Goal: Task Accomplishment & Management: Use online tool/utility

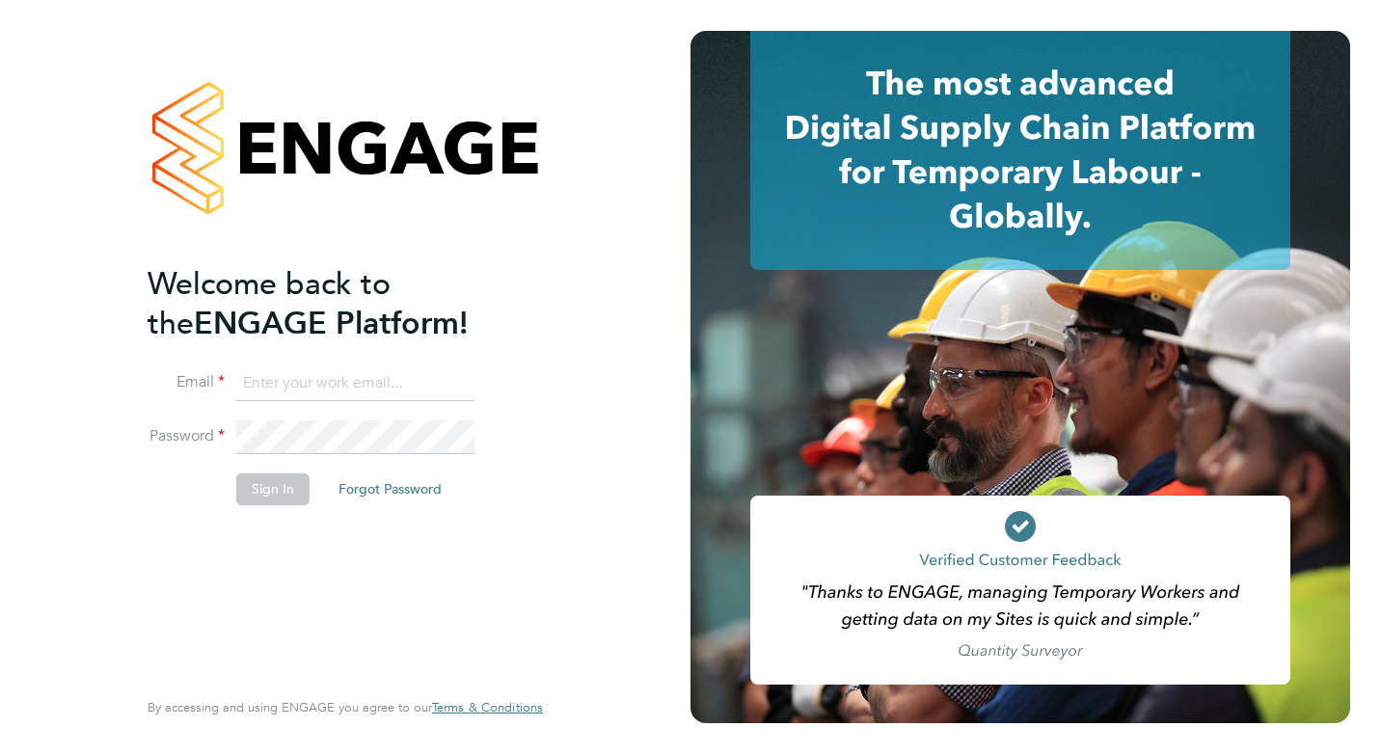
type input "[PERSON_NAME][EMAIL_ADDRESS][PERSON_NAME][DOMAIN_NAME]"
click at [251, 492] on button "Sign In" at bounding box center [272, 488] width 73 height 31
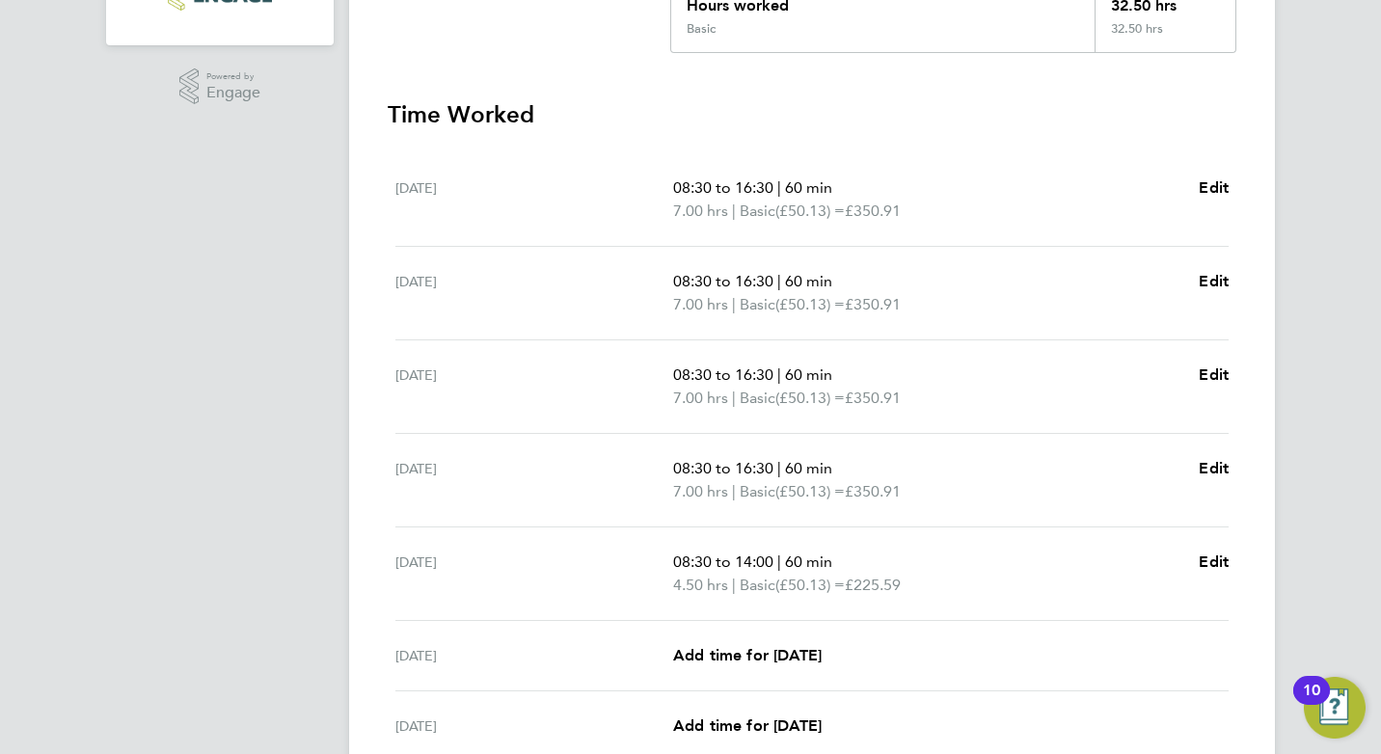
scroll to position [578, 0]
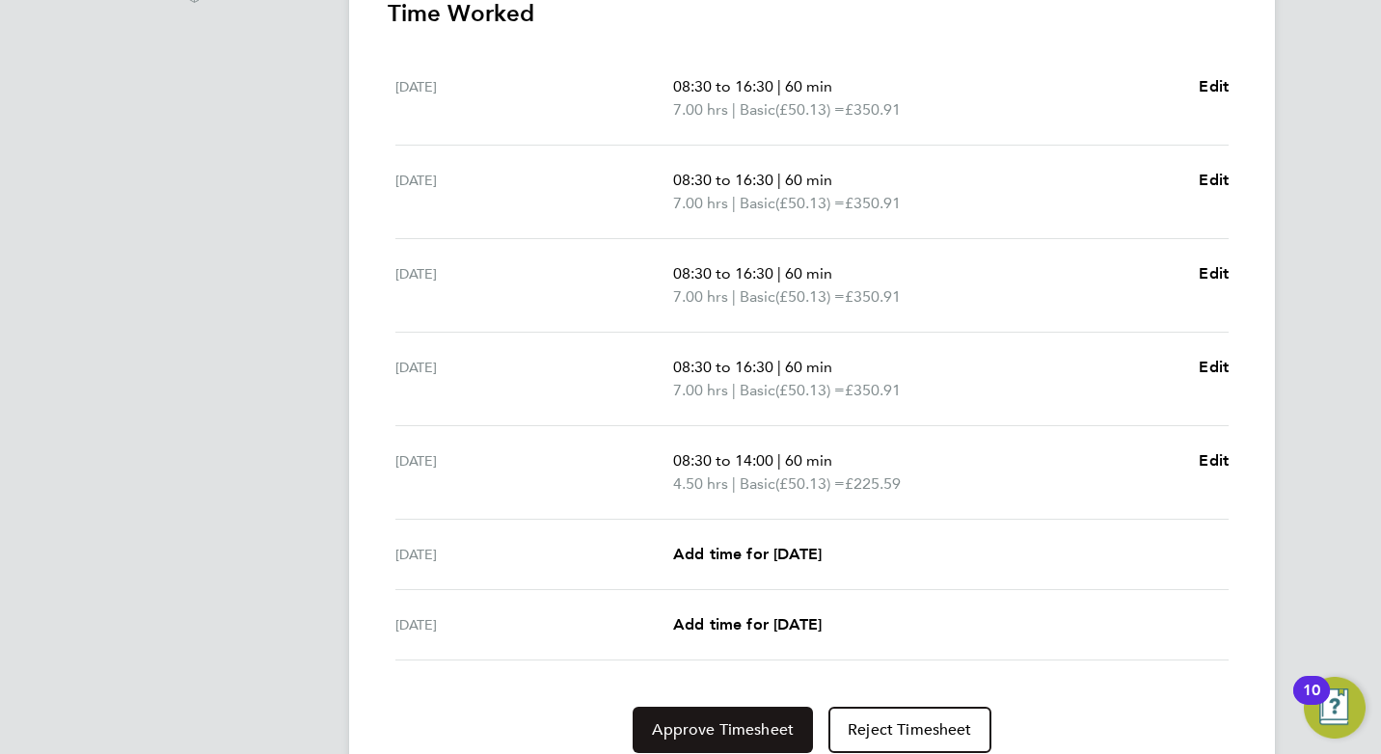
click at [686, 732] on span "Approve Timesheet" at bounding box center [723, 729] width 142 height 19
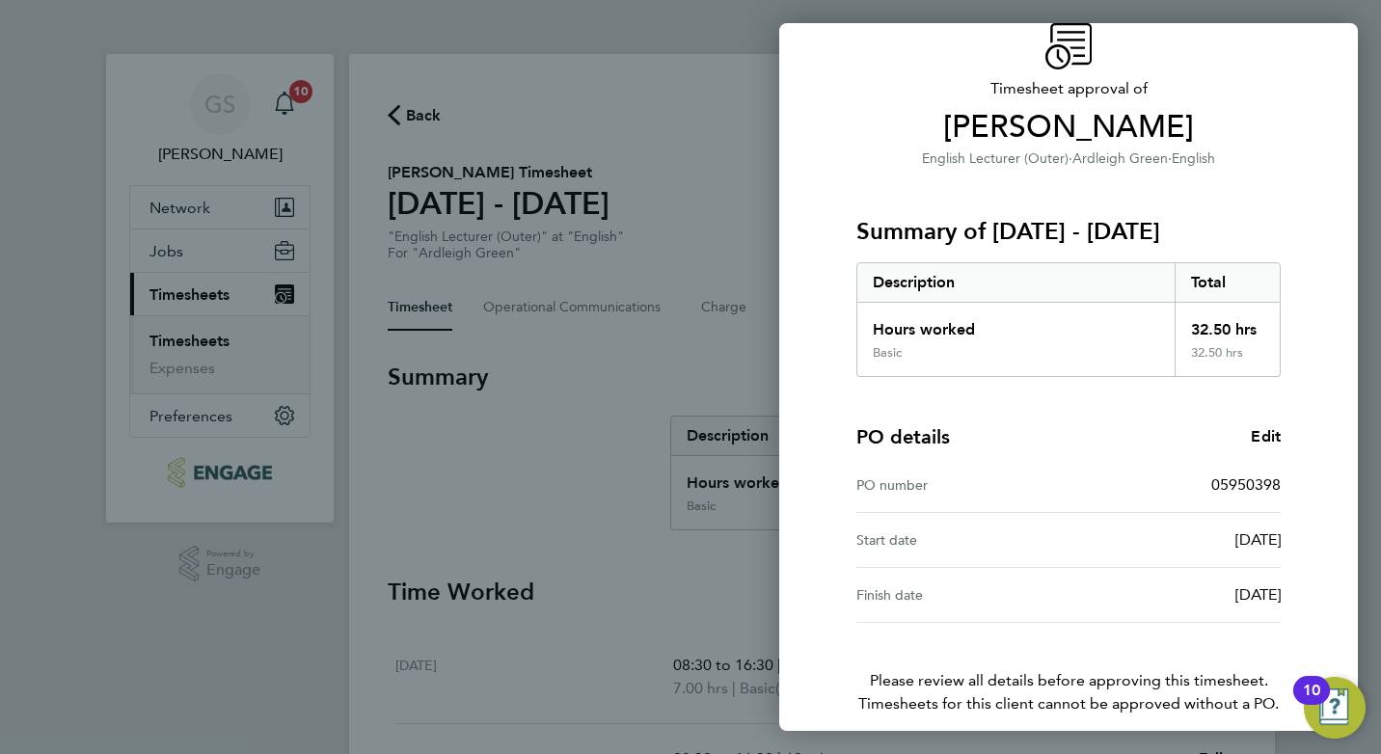
scroll to position [170, 0]
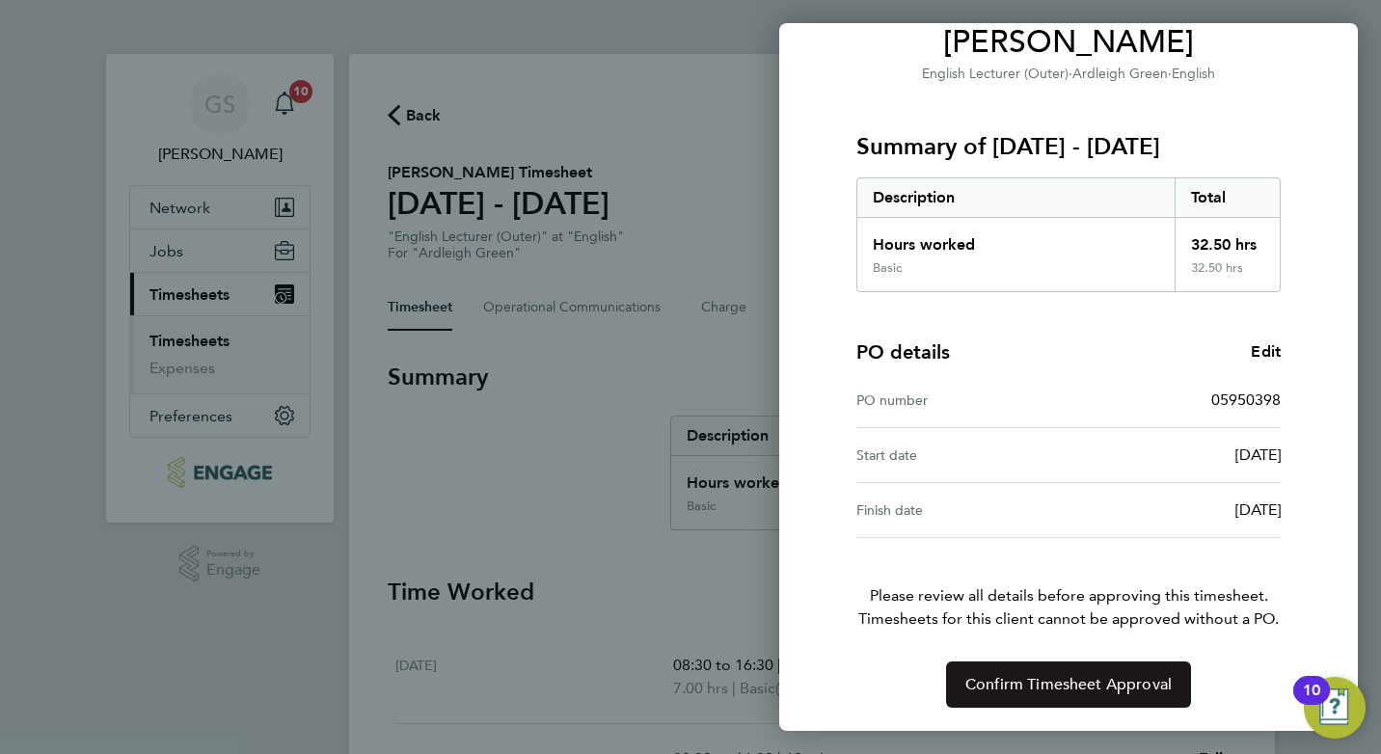
click at [1059, 689] on span "Confirm Timesheet Approval" at bounding box center [1068, 684] width 206 height 19
